Goal: Task Accomplishment & Management: Use online tool/utility

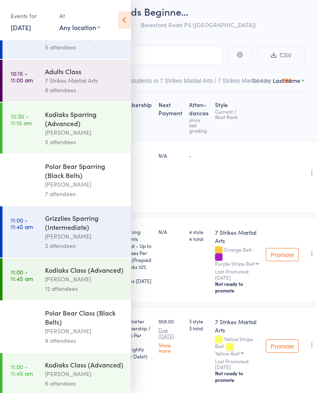
scroll to position [541, 0]
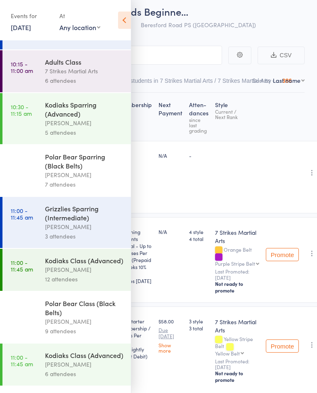
click at [89, 29] on select "Any location [GEOGRAPHIC_DATA][PERSON_NAME] [GEOGRAPHIC_DATA][PERSON_NAME] [GEO…" at bounding box center [79, 27] width 41 height 9
select select "5"
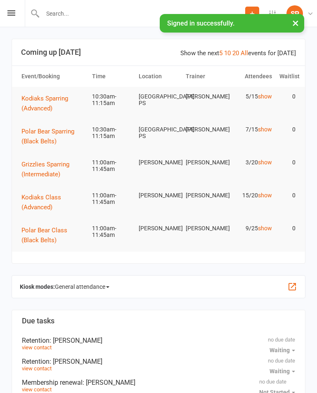
click at [16, 11] on div "Prospect Member Non-attending contact Task Add Settings Membership Plans Event …" at bounding box center [158, 13] width 317 height 27
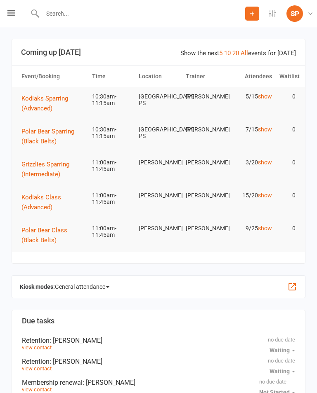
click at [12, 15] on icon at bounding box center [11, 12] width 8 height 5
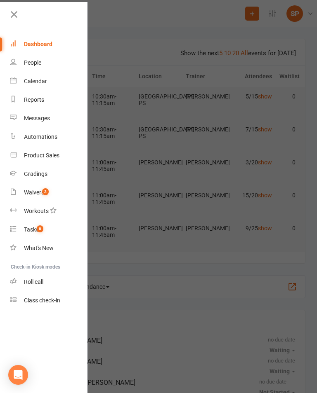
click at [54, 281] on link "Roll call" at bounding box center [49, 282] width 78 height 19
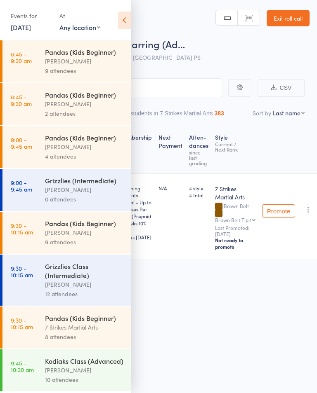
click at [84, 27] on select "Any location [GEOGRAPHIC_DATA][PERSON_NAME] [GEOGRAPHIC_DATA][PERSON_NAME] [GEO…" at bounding box center [79, 27] width 41 height 9
select select "5"
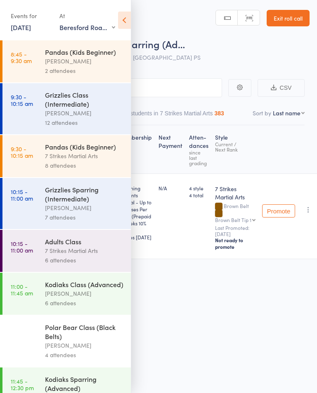
scroll to position [8, 0]
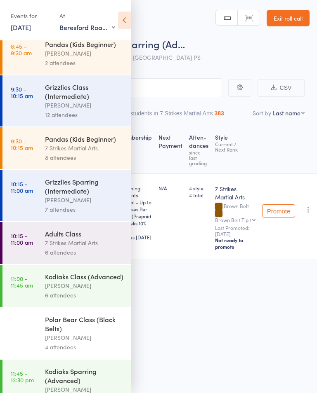
click at [99, 195] on div "Grizzlies Sparring (Intermediate)" at bounding box center [84, 186] width 79 height 18
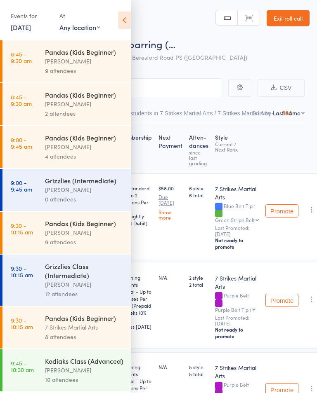
click at [120, 21] on icon at bounding box center [124, 20] width 13 height 17
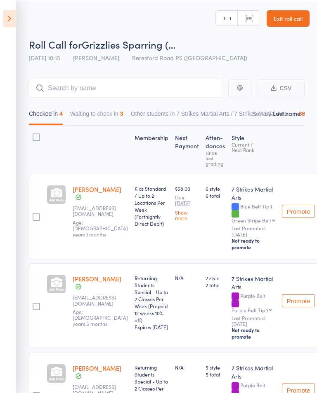
click at [113, 117] on button "Waiting to check in 3" at bounding box center [96, 115] width 53 height 19
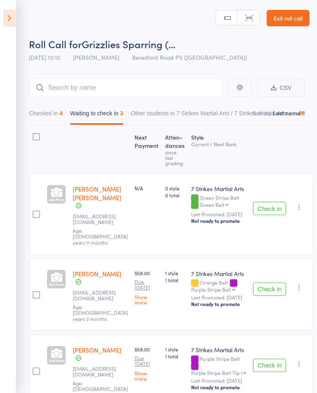
click at [52, 112] on button "Checked in 4" at bounding box center [46, 115] width 34 height 19
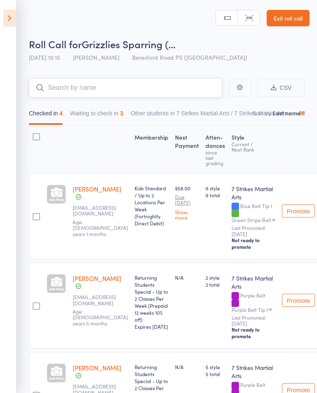
click at [98, 87] on input "search" at bounding box center [125, 87] width 193 height 19
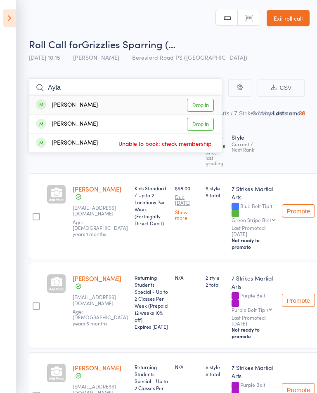
type input "Ayla"
click at [204, 104] on link "Drop in" at bounding box center [200, 105] width 27 height 13
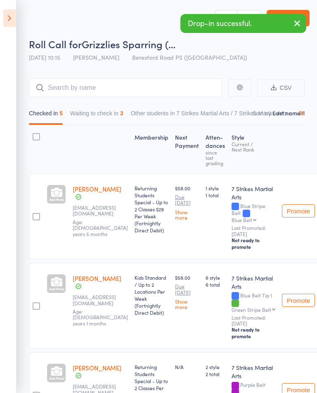
click at [7, 17] on icon at bounding box center [9, 17] width 13 height 17
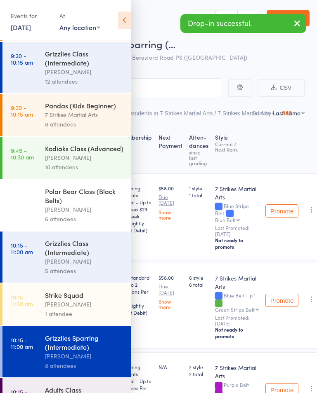
click at [84, 25] on select "Any location [GEOGRAPHIC_DATA][PERSON_NAME] [GEOGRAPHIC_DATA][PERSON_NAME] [GEO…" at bounding box center [79, 27] width 41 height 9
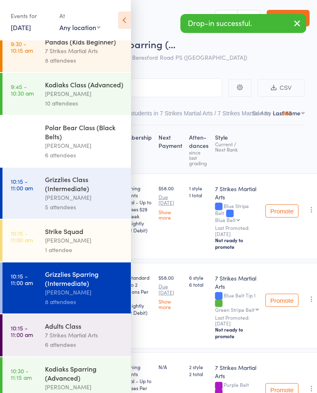
scroll to position [277, 0]
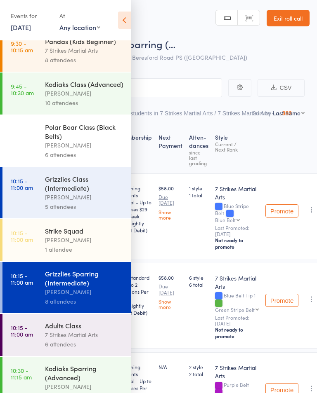
select select "5"
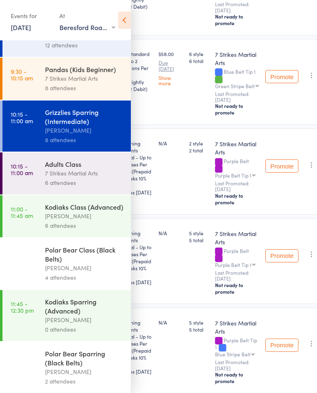
scroll to position [77, 0]
click at [83, 231] on div "6 attendees" at bounding box center [84, 225] width 79 height 9
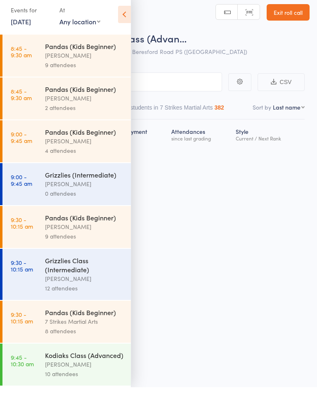
scroll to position [6, 0]
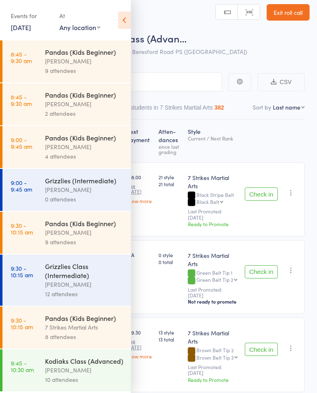
click at [120, 16] on icon at bounding box center [124, 20] width 13 height 17
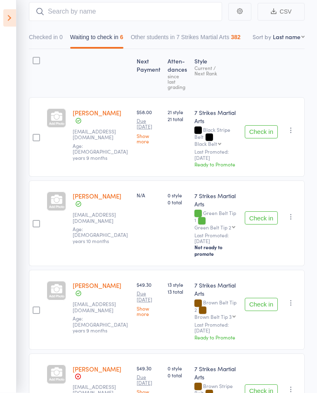
scroll to position [84, 0]
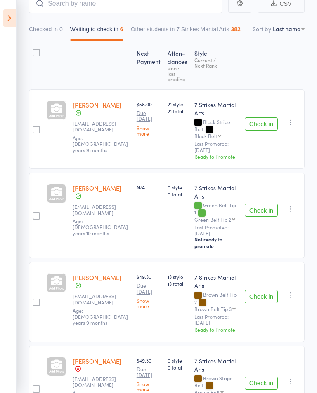
click at [256, 123] on button "Check in" at bounding box center [260, 123] width 33 height 13
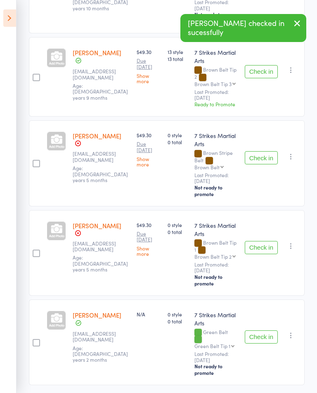
scroll to position [238, 0]
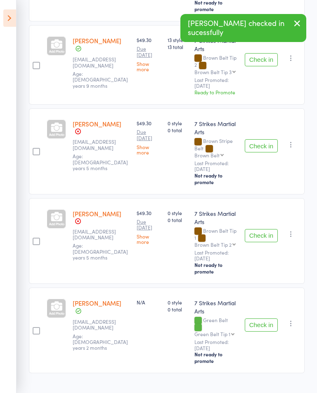
click at [255, 321] on button "Check in" at bounding box center [260, 325] width 33 height 13
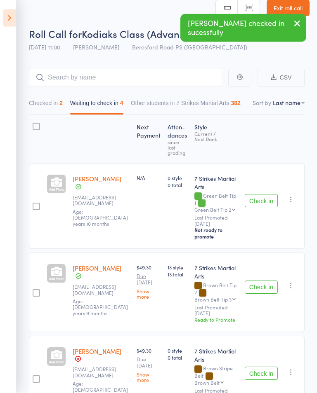
scroll to position [0, 0]
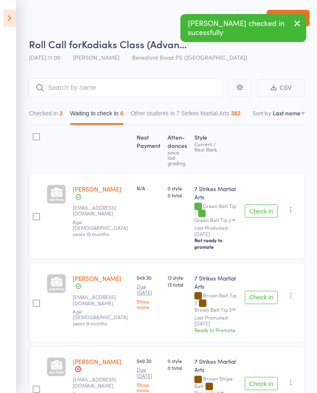
click at [12, 19] on icon at bounding box center [9, 17] width 13 height 17
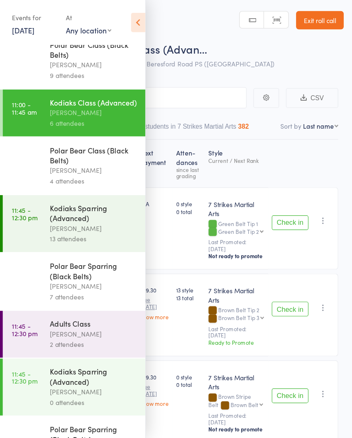
scroll to position [814, 0]
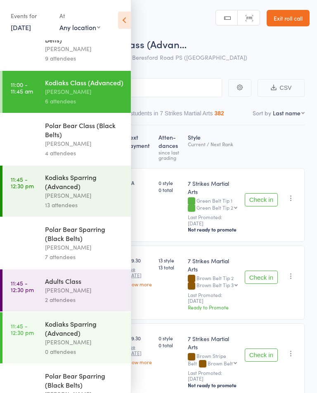
click at [94, 148] on div "[PERSON_NAME]" at bounding box center [84, 143] width 79 height 9
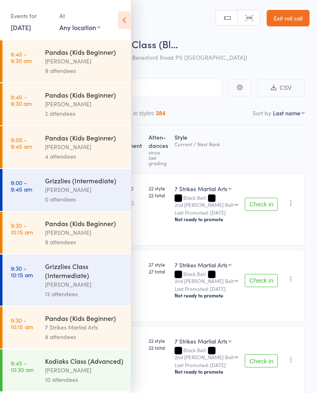
click at [127, 20] on icon at bounding box center [124, 20] width 13 height 17
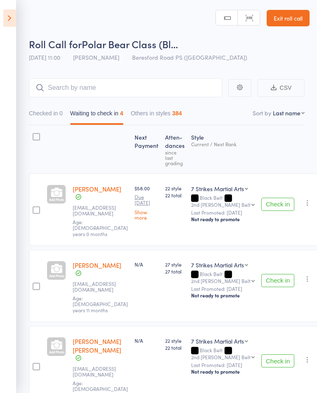
click at [269, 201] on button "Check in" at bounding box center [277, 204] width 33 height 13
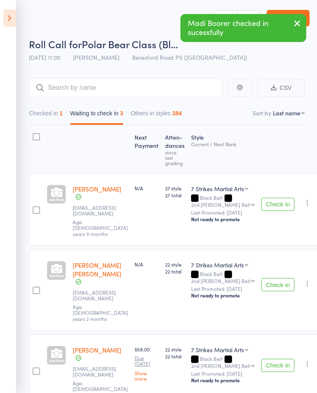
click at [270, 201] on button "Check in" at bounding box center [277, 204] width 33 height 13
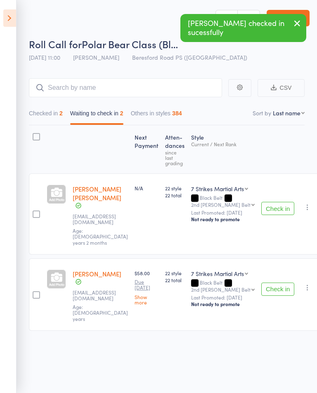
click at [272, 283] on button "Check in" at bounding box center [277, 289] width 33 height 13
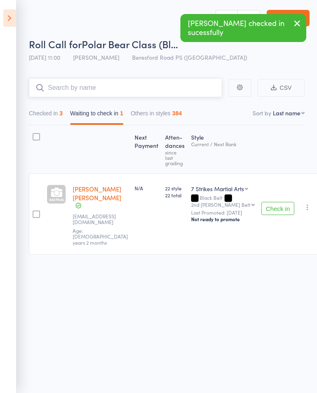
click at [174, 86] on input "search" at bounding box center [125, 87] width 193 height 19
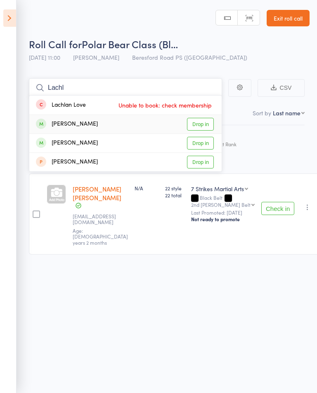
type input "Lachl"
click at [198, 120] on link "Drop in" at bounding box center [200, 124] width 27 height 13
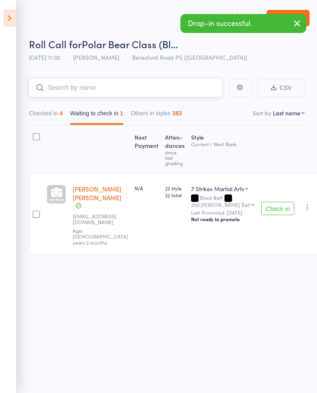
click at [57, 113] on button "Checked in 4" at bounding box center [46, 115] width 34 height 19
